Goal: Task Accomplishment & Management: Use online tool/utility

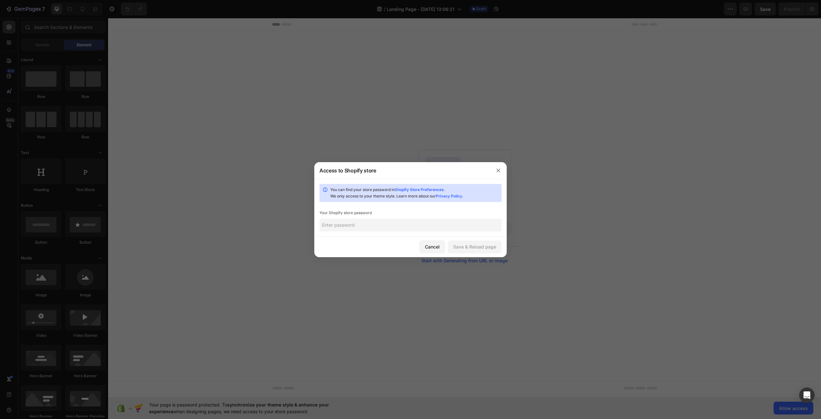
click at [352, 223] on input "text" at bounding box center [410, 224] width 182 height 13
type input "DoitforDale3"
click at [470, 247] on div "Save & Reload page" at bounding box center [474, 246] width 43 height 7
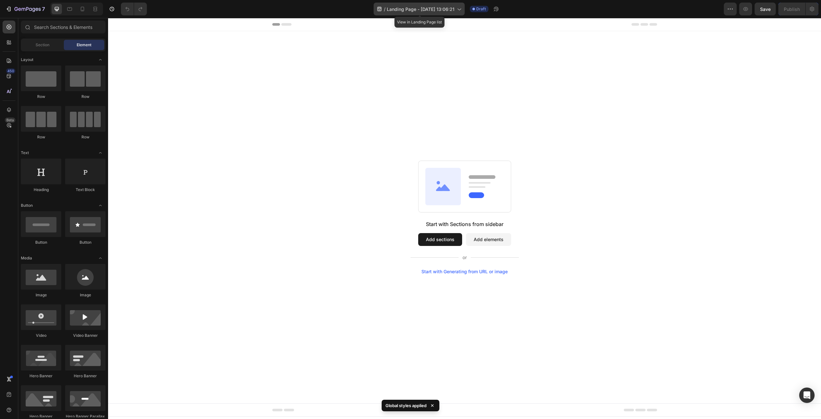
click at [461, 7] on icon at bounding box center [459, 9] width 6 height 6
click at [218, 49] on div "Start with Sections from sidebar Add sections Add elements Start with Generatin…" at bounding box center [464, 217] width 713 height 372
click at [43, 45] on span "Section" at bounding box center [43, 45] width 14 height 6
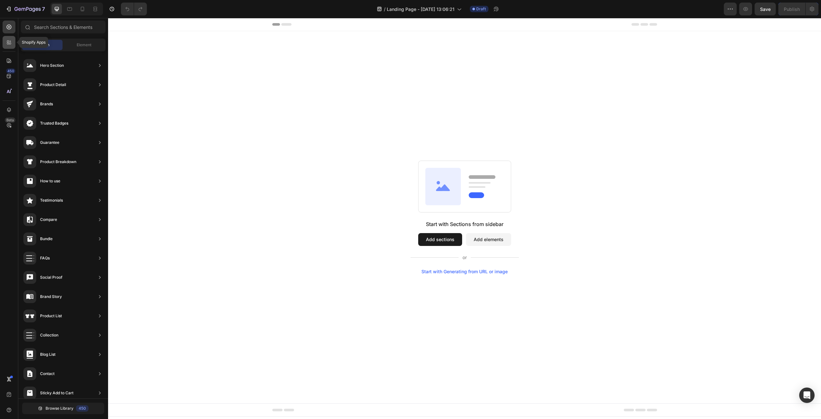
click at [11, 47] on div at bounding box center [9, 42] width 13 height 13
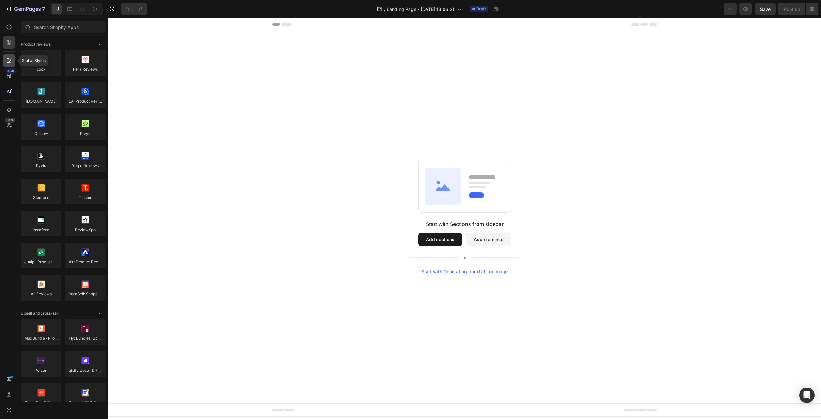
click at [10, 61] on icon at bounding box center [9, 60] width 4 height 4
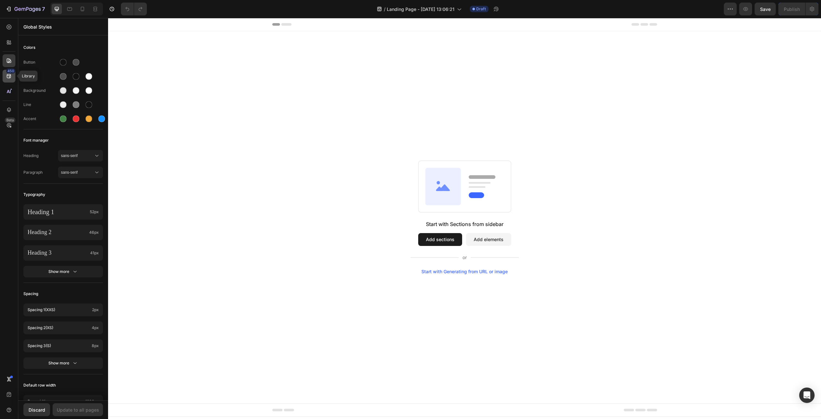
click at [10, 79] on icon at bounding box center [9, 76] width 6 height 6
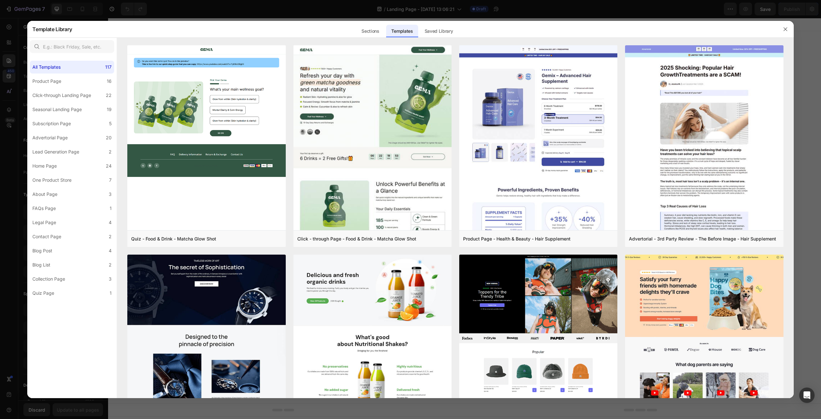
click at [10, 78] on div at bounding box center [410, 209] width 821 height 419
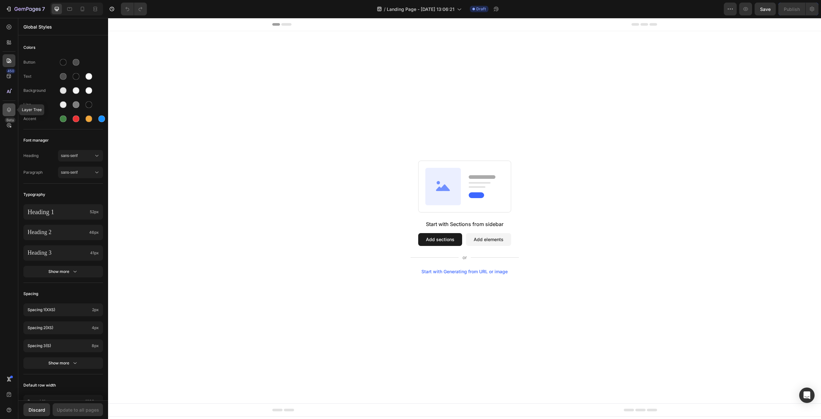
click at [8, 107] on icon at bounding box center [9, 109] width 6 height 6
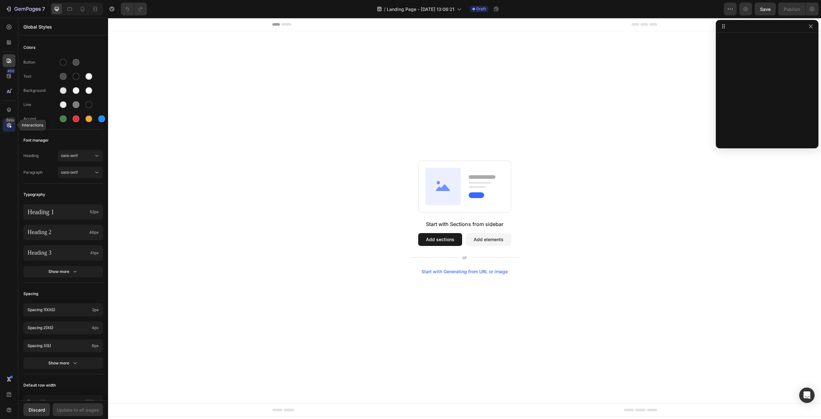
click at [10, 124] on icon at bounding box center [9, 125] width 2 height 2
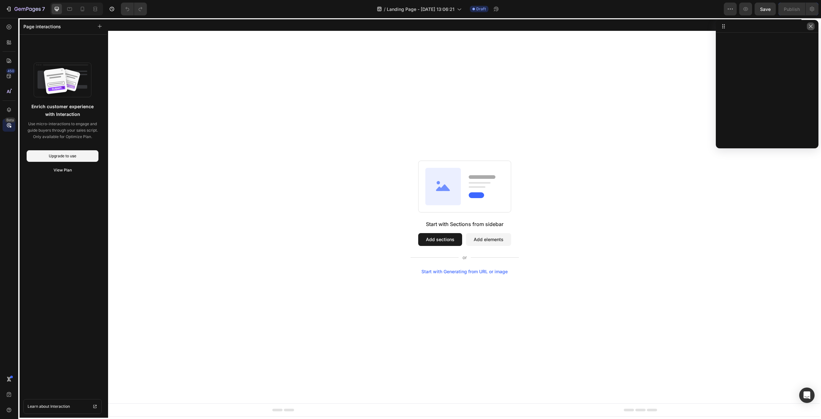
click at [812, 26] on icon "button" at bounding box center [810, 26] width 5 height 5
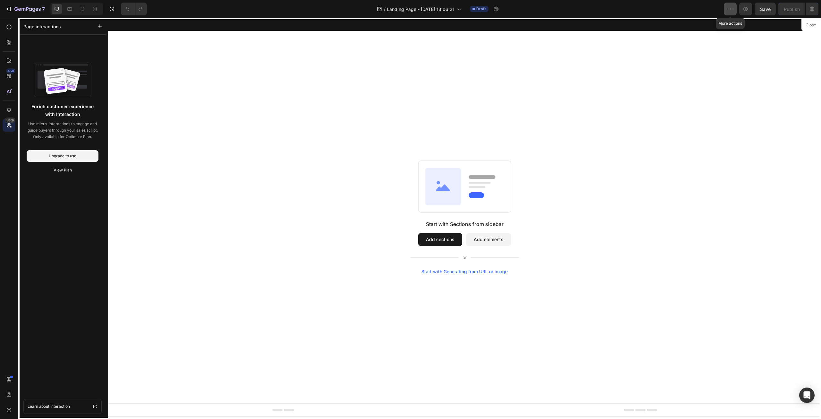
click at [730, 11] on icon "button" at bounding box center [730, 9] width 6 height 6
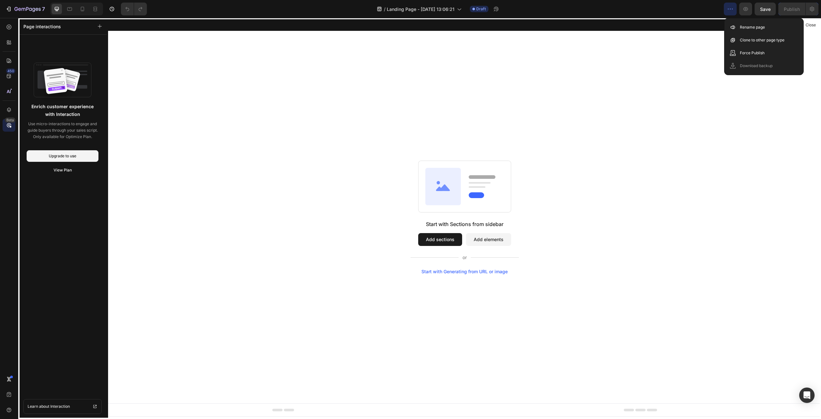
click at [730, 11] on icon "button" at bounding box center [730, 9] width 6 height 6
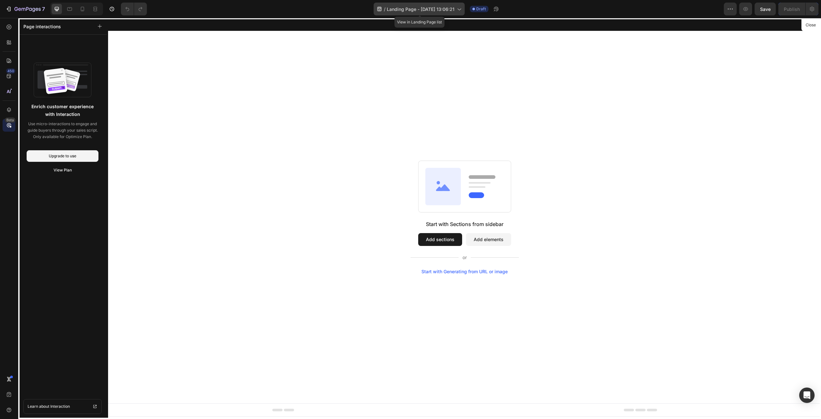
click at [421, 9] on span "Landing Page - [DATE] 13:06:21" at bounding box center [421, 9] width 68 height 7
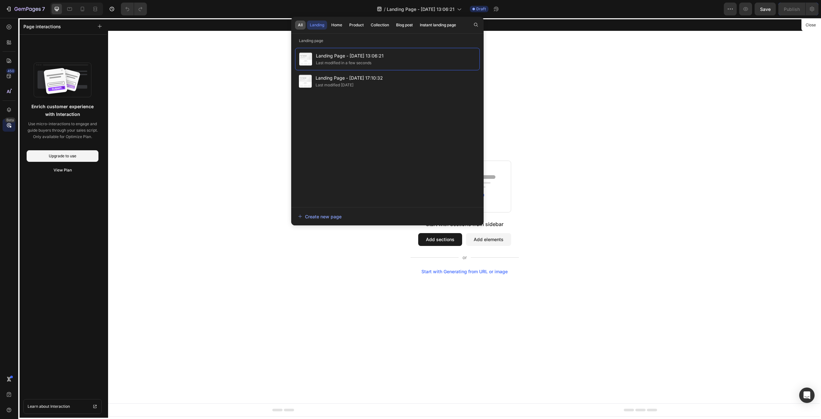
click at [298, 26] on div "All" at bounding box center [300, 25] width 5 height 6
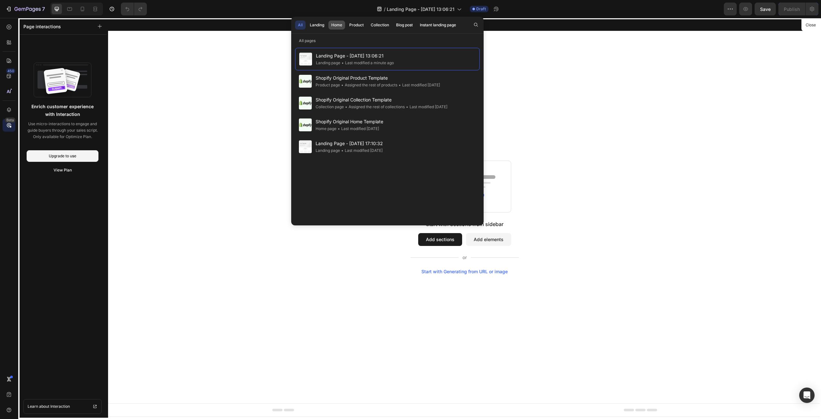
click at [333, 23] on div "Home" at bounding box center [336, 25] width 11 height 6
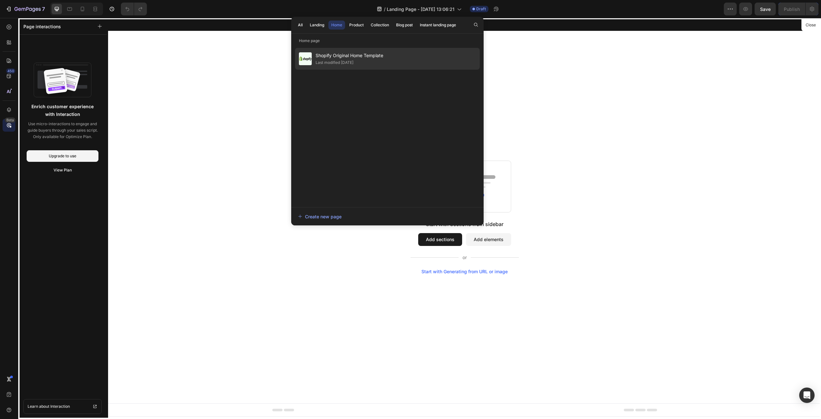
click at [350, 59] on span "Shopify Original Home Template" at bounding box center [350, 56] width 68 height 8
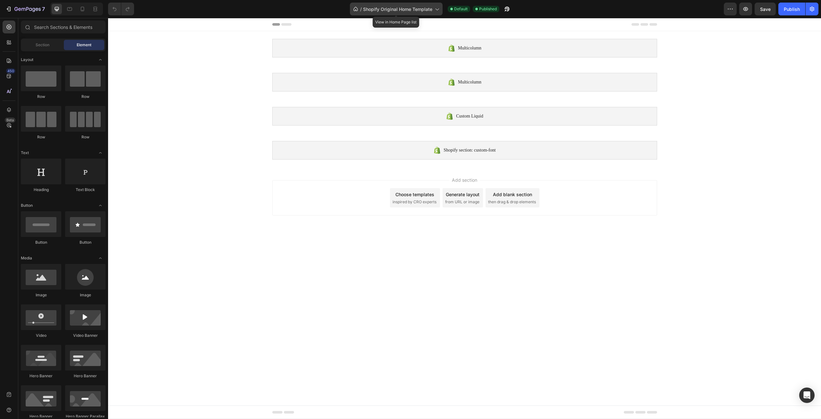
click at [381, 8] on span "Shopify Original Home Template" at bounding box center [397, 9] width 69 height 7
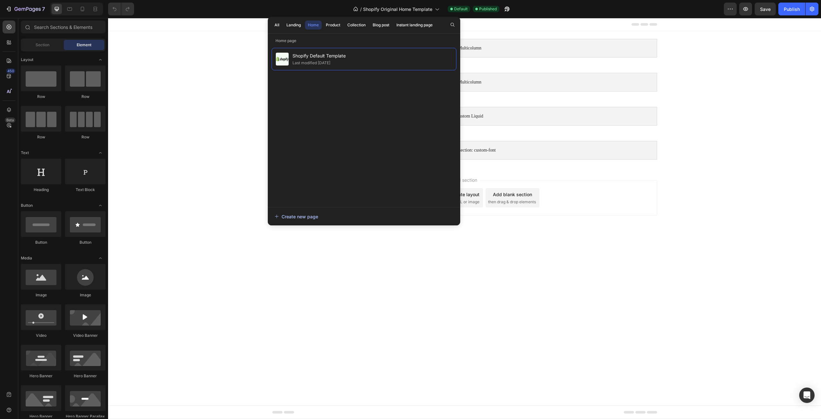
click at [308, 219] on div "Create new page" at bounding box center [297, 216] width 44 height 7
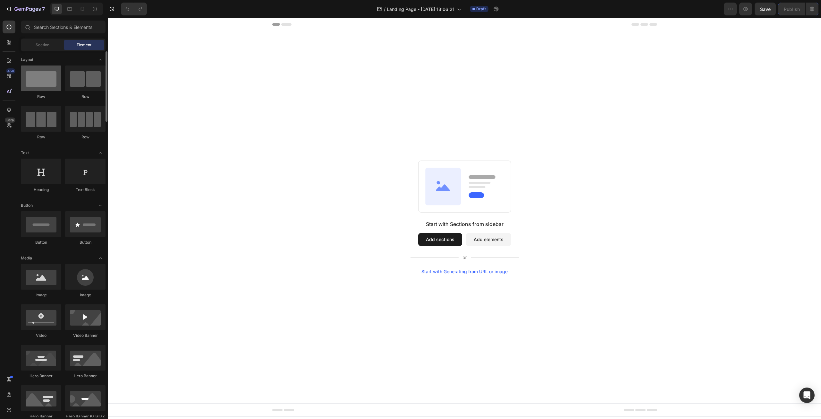
click at [40, 82] on div at bounding box center [41, 78] width 40 height 26
click at [448, 243] on button "Add sections" at bounding box center [440, 239] width 44 height 13
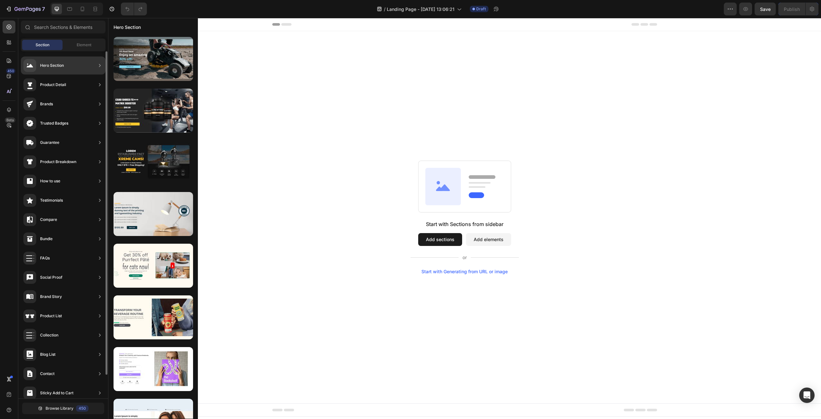
click at [55, 66] on div "Hero Section" at bounding box center [52, 65] width 24 height 6
click at [83, 64] on div "Hero Section" at bounding box center [63, 65] width 85 height 18
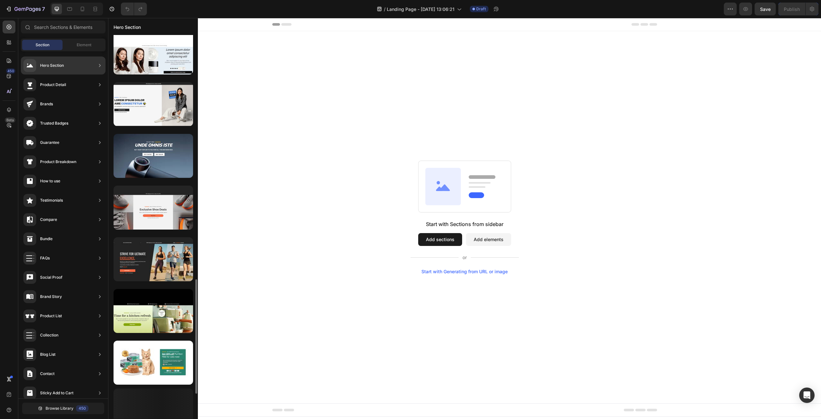
scroll to position [710, 0]
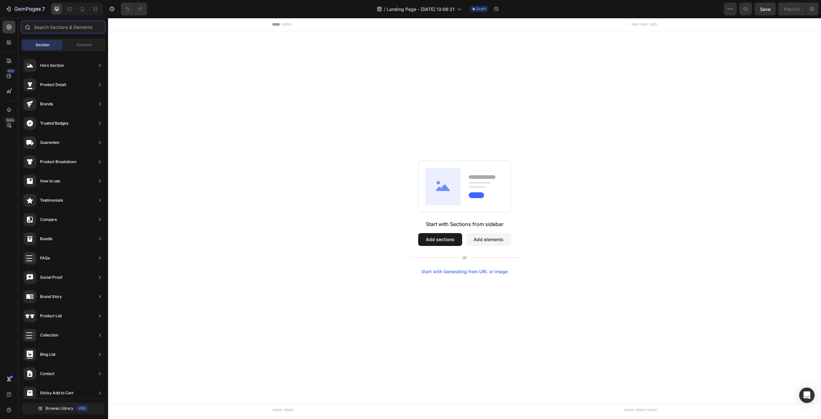
click at [63, 28] on input "text" at bounding box center [63, 27] width 85 height 13
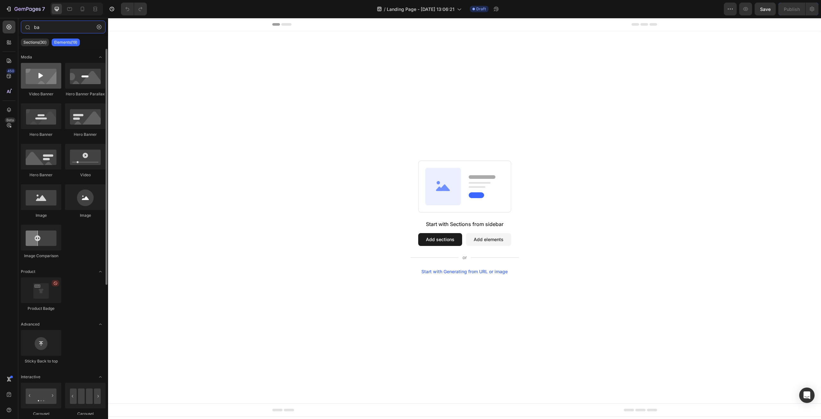
type input "ba"
click at [44, 86] on div at bounding box center [41, 76] width 40 height 26
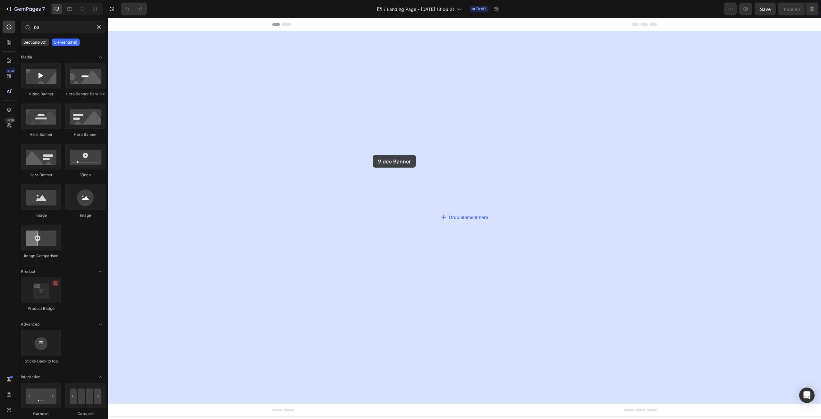
drag, startPoint x: 150, startPoint y: 99, endPoint x: 373, endPoint y: 155, distance: 229.8
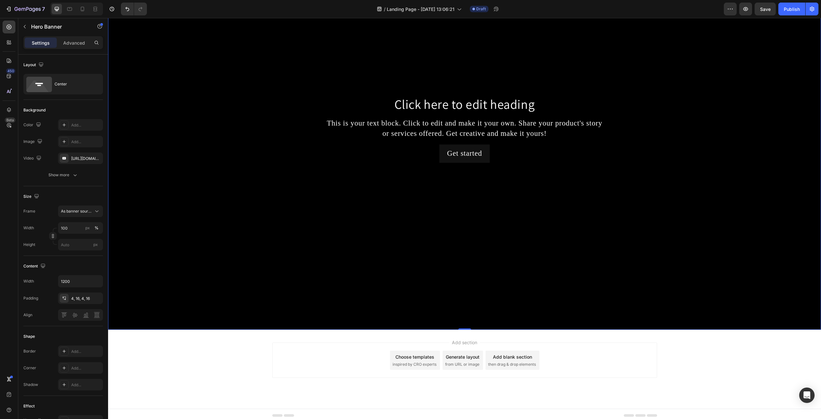
scroll to position [103, 0]
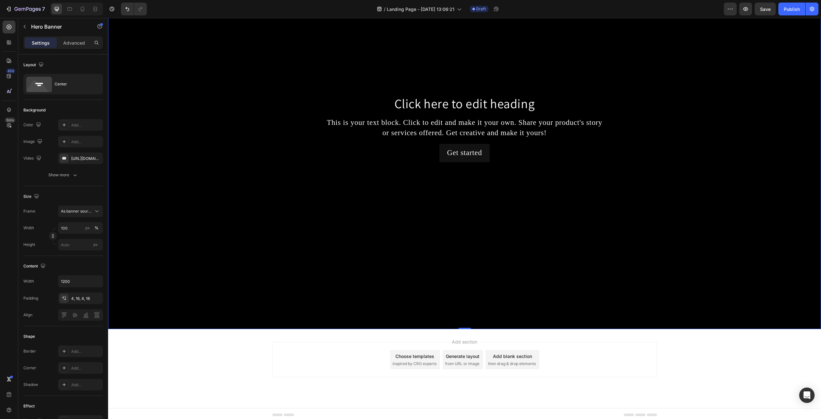
click at [449, 219] on div "Background Image" at bounding box center [464, 128] width 713 height 401
click at [516, 368] on div "Add section Choose templates inspired by CRO experts Generate layout from URL o…" at bounding box center [464, 359] width 385 height 35
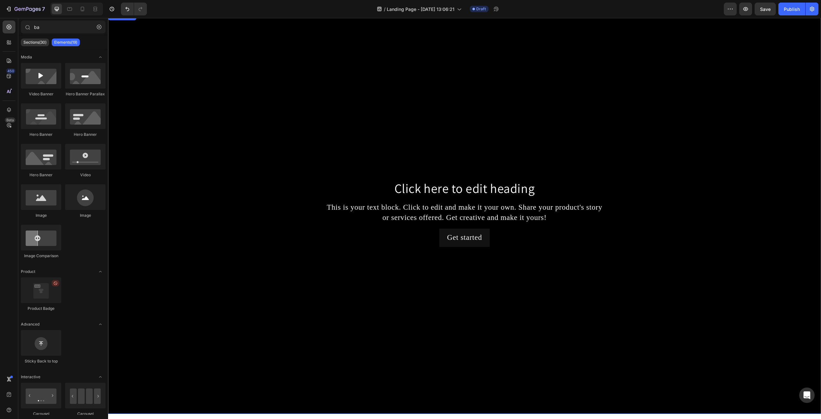
scroll to position [0, 0]
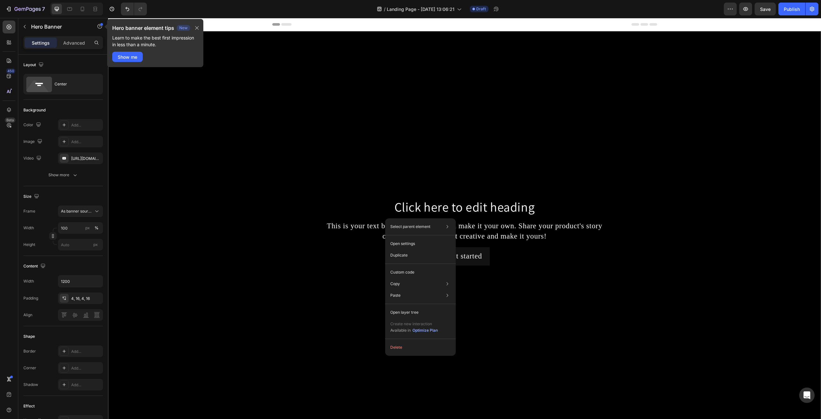
click at [375, 112] on div "Background Image" at bounding box center [464, 231] width 713 height 401
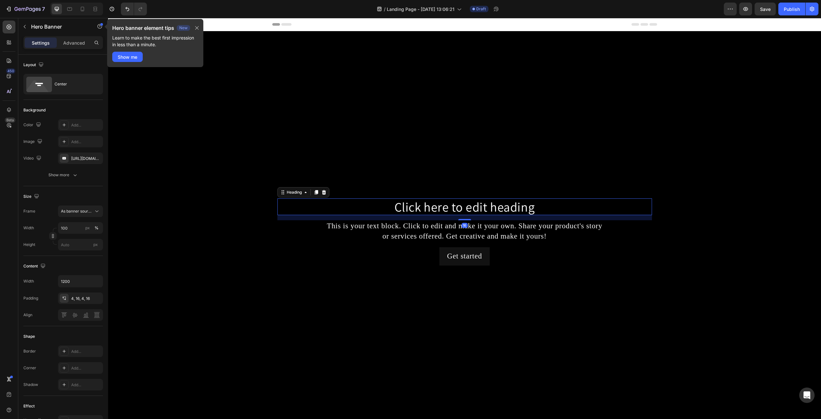
click at [473, 209] on h2 "Click here to edit heading" at bounding box center [464, 206] width 375 height 17
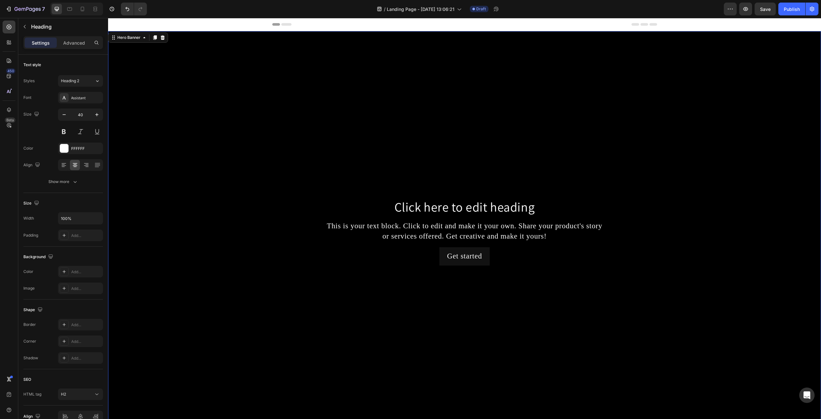
click at [474, 97] on div "Background Image" at bounding box center [464, 231] width 713 height 401
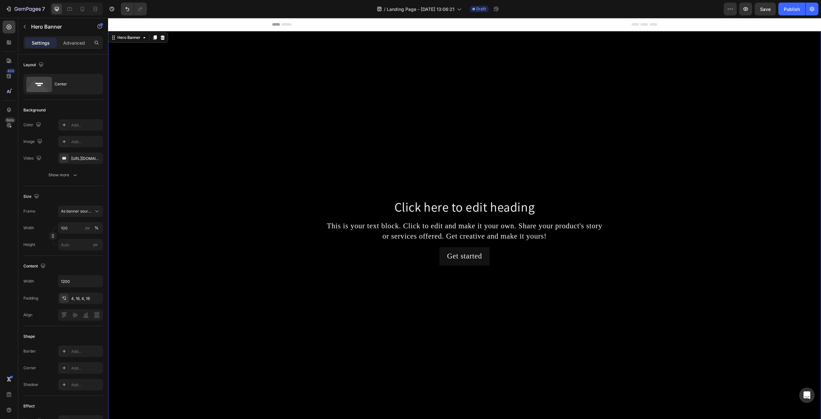
click at [247, 74] on div "Background Image" at bounding box center [464, 231] width 713 height 401
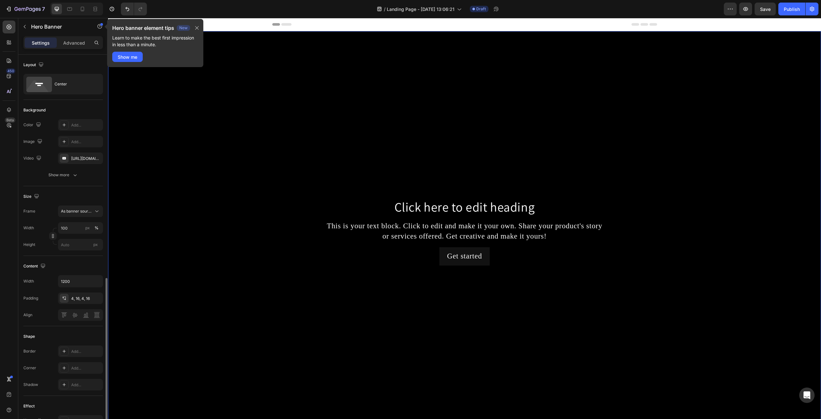
scroll to position [134, 0]
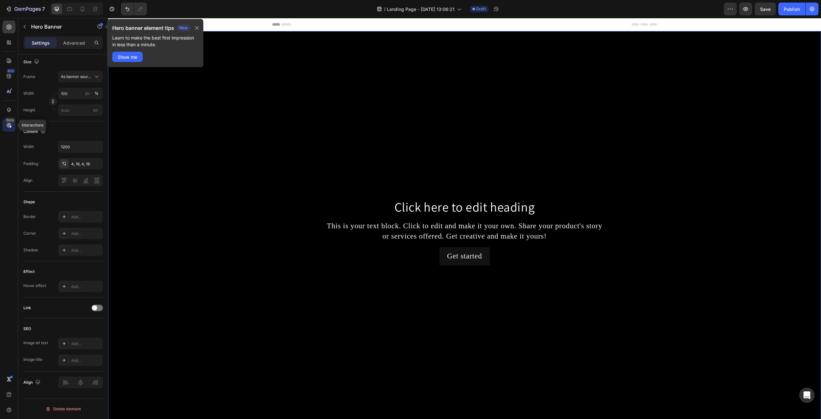
click at [7, 125] on icon at bounding box center [9, 125] width 6 height 6
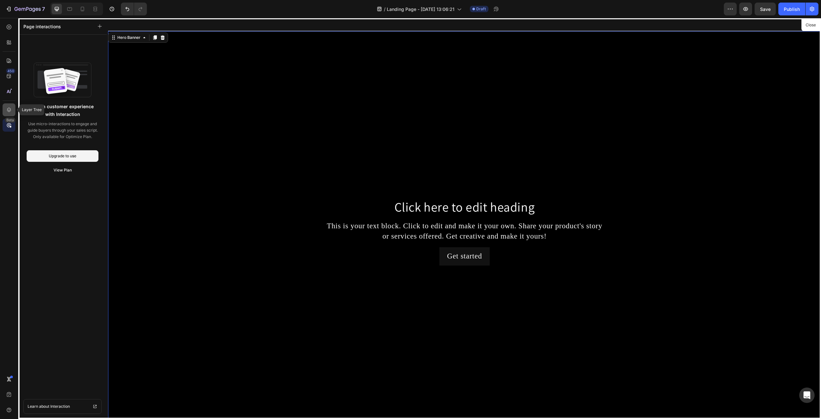
click at [7, 110] on icon at bounding box center [9, 109] width 6 height 6
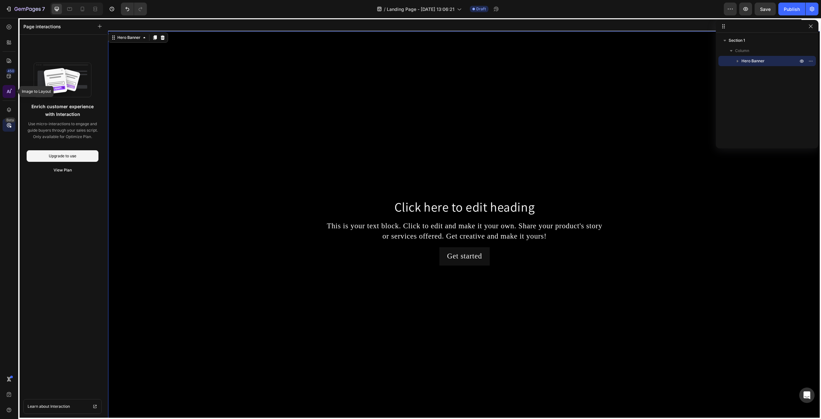
click at [9, 93] on icon at bounding box center [9, 91] width 6 height 6
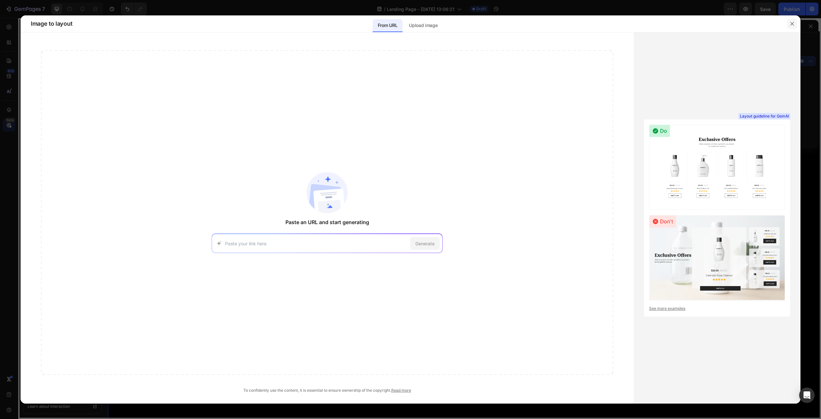
click at [794, 27] on button "button" at bounding box center [792, 24] width 10 height 10
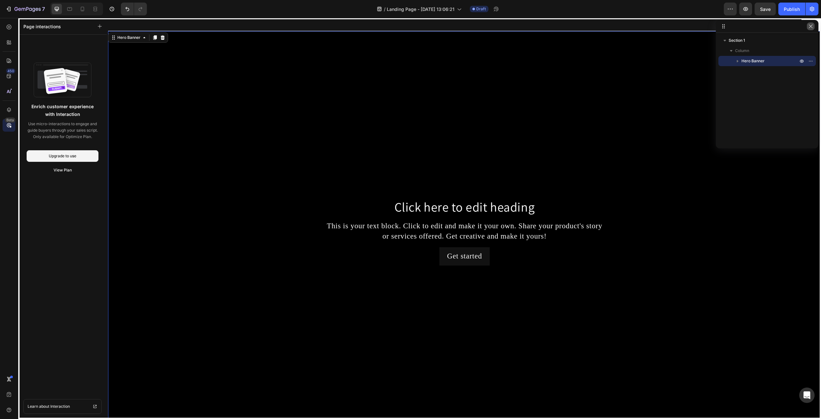
click at [812, 26] on icon "button" at bounding box center [810, 26] width 5 height 5
